Goal: Navigation & Orientation: Go to known website

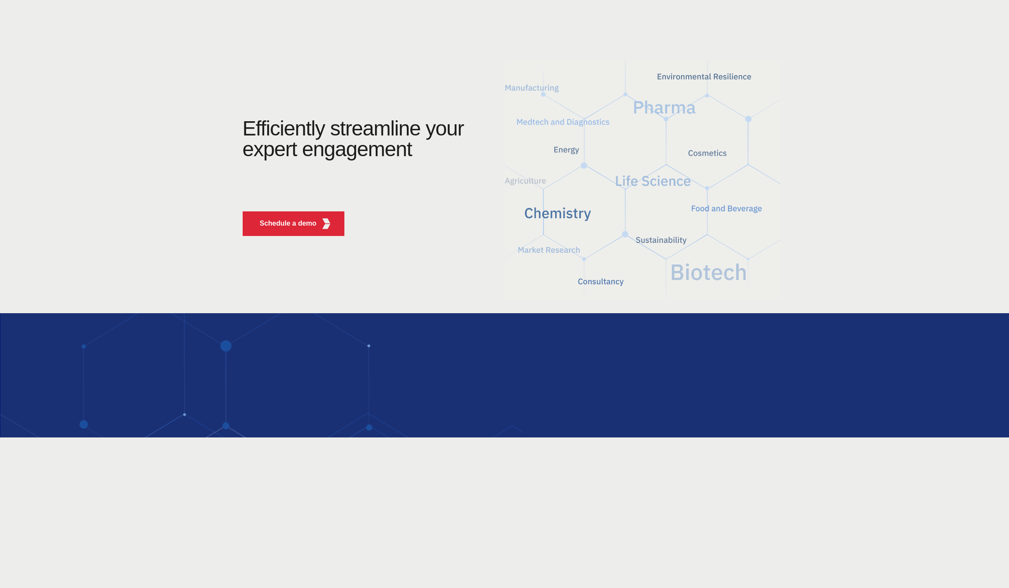
scroll to position [91, 0]
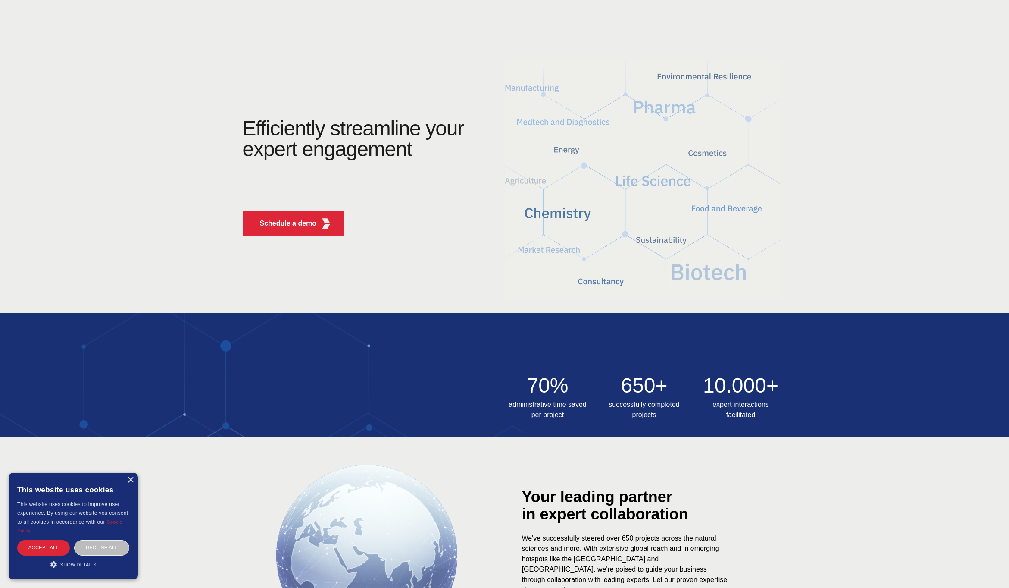
scroll to position [91, 0]
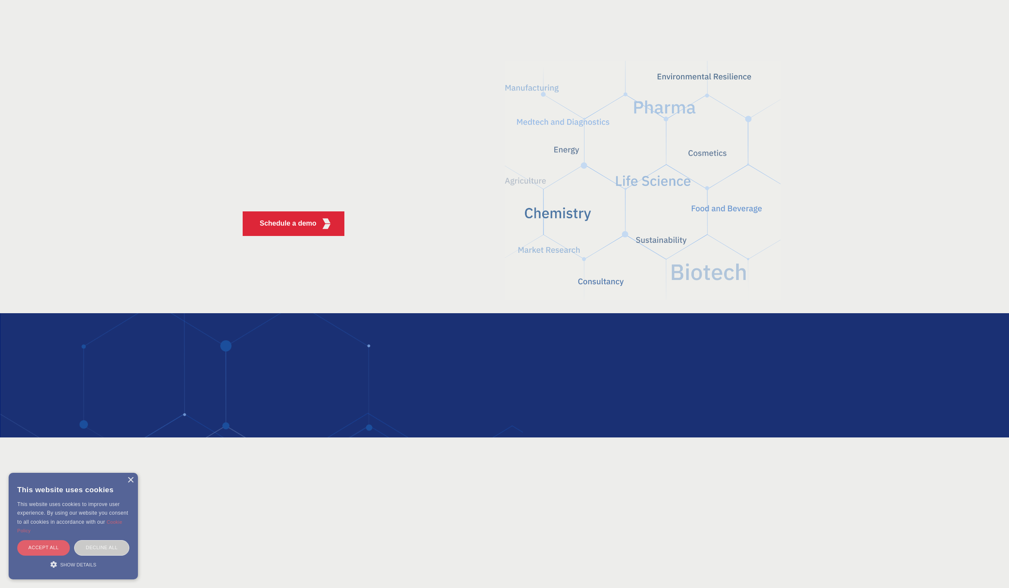
scroll to position [91, 0]
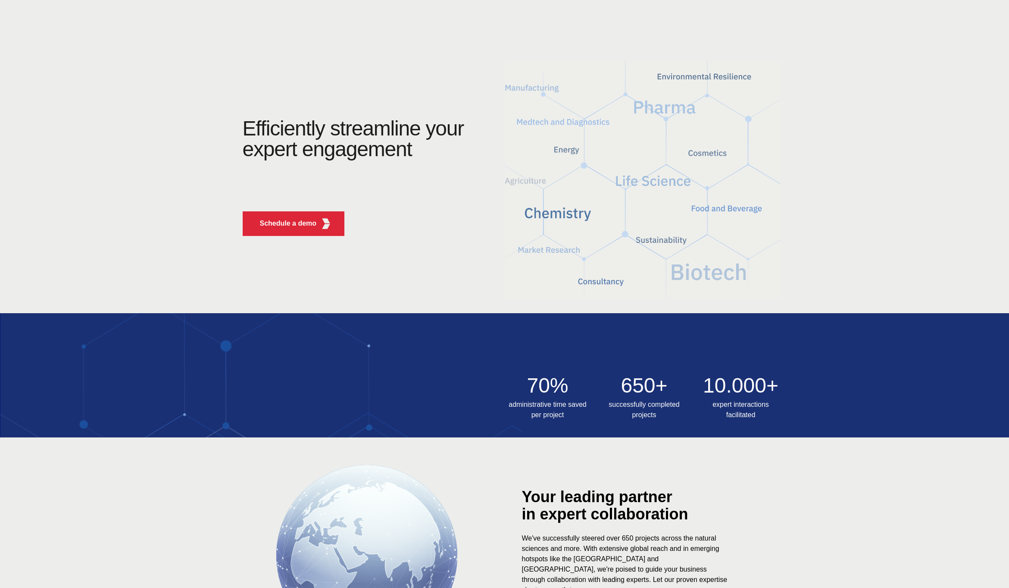
scroll to position [91, 0]
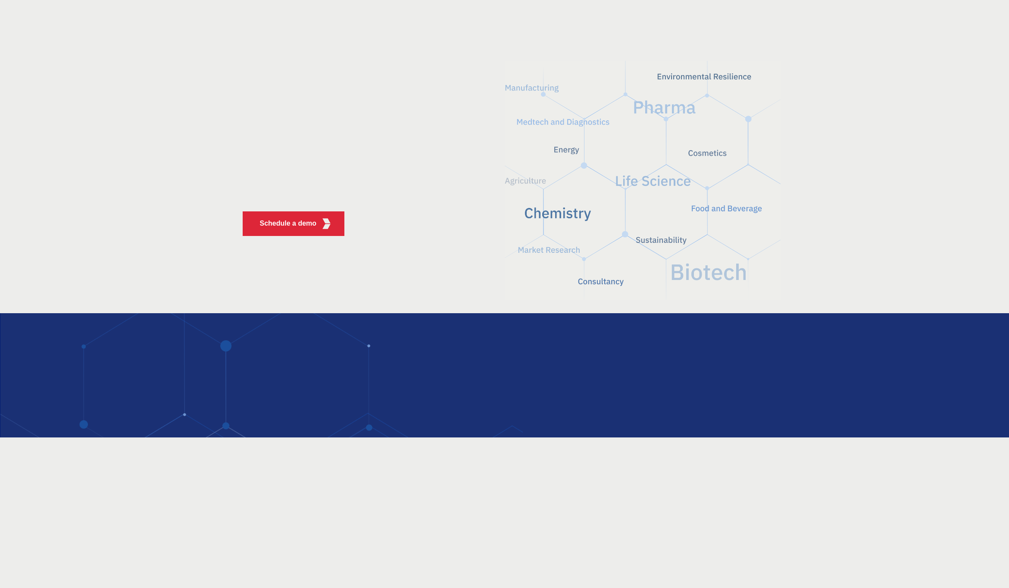
scroll to position [6, 0]
